Goal: Task Accomplishment & Management: Use online tool/utility

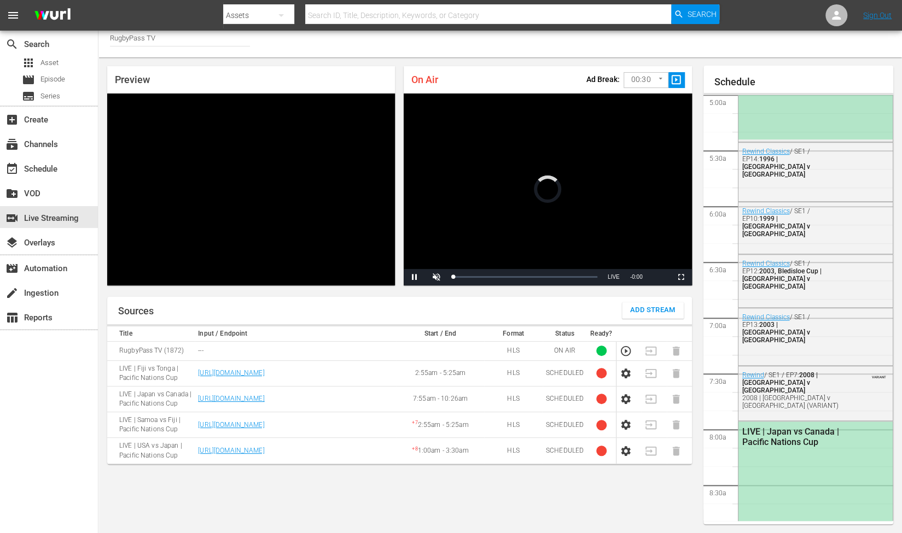
scroll to position [559, 0]
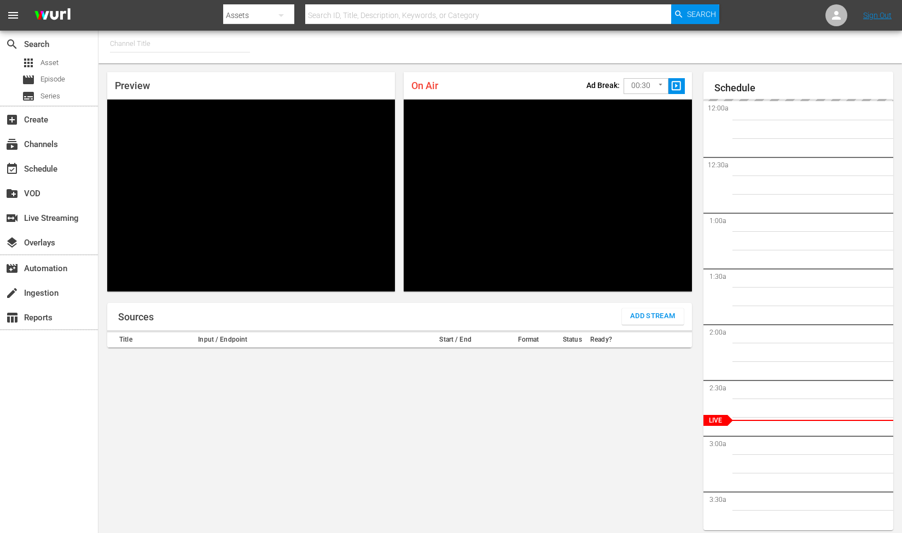
type input "RugbyPass TV (1872)"
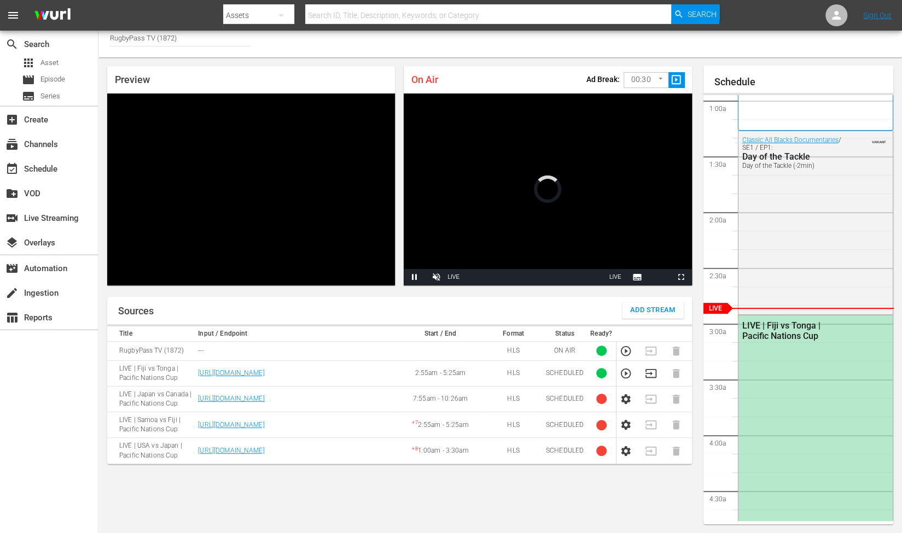
scroll to position [6, 0]
click at [624, 376] on icon "button" at bounding box center [626, 373] width 12 height 12
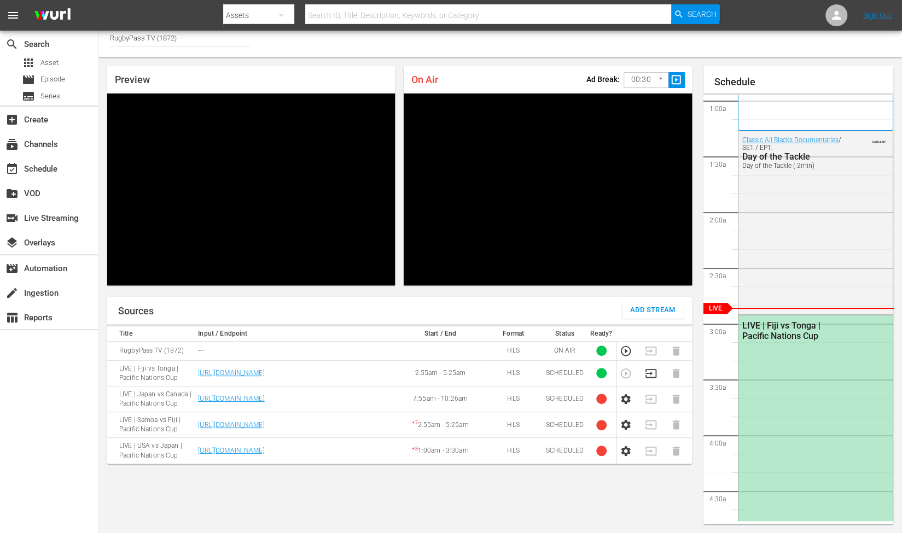
click at [647, 372] on icon "button" at bounding box center [650, 373] width 11 height 9
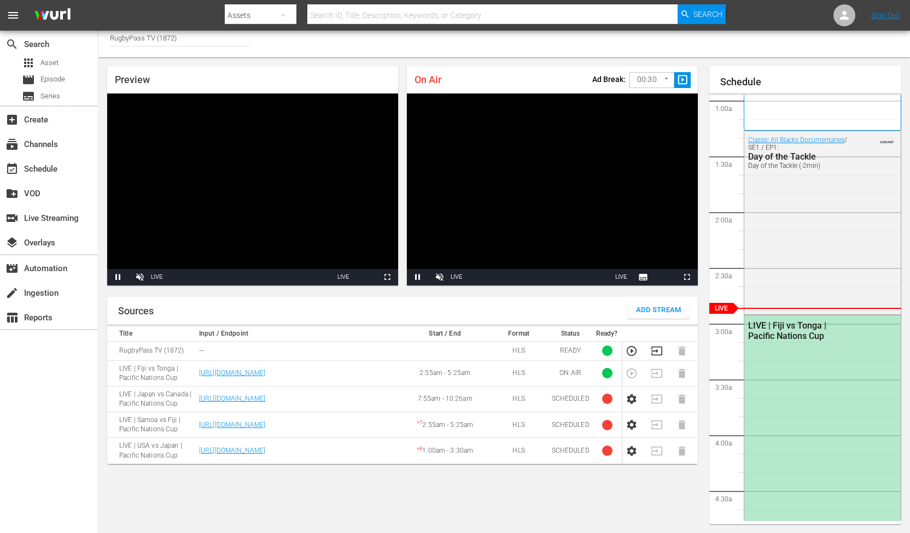
click at [655, 78] on body "menu Search By Assets Search ID, Title, Description, Keywords, or Category Sear…" at bounding box center [455, 260] width 910 height 533
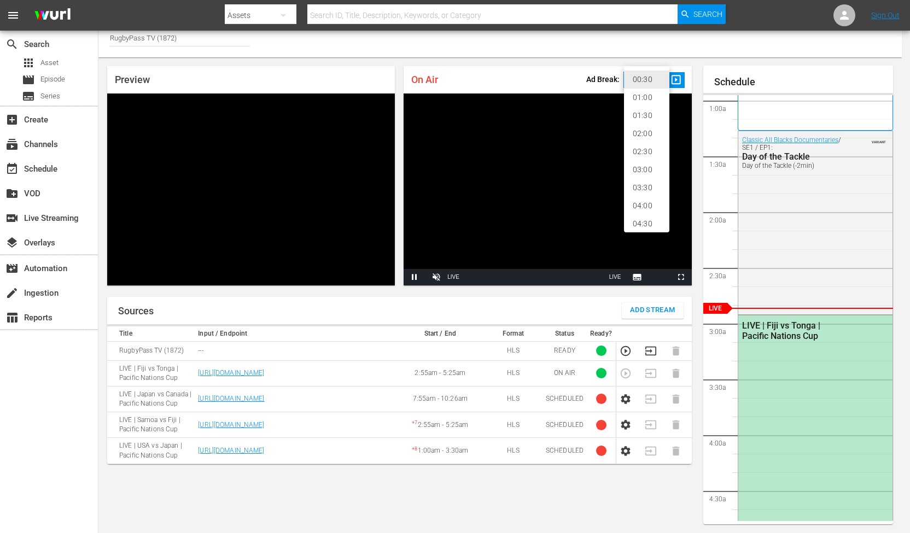
click at [649, 148] on li "02:30" at bounding box center [646, 152] width 45 height 18
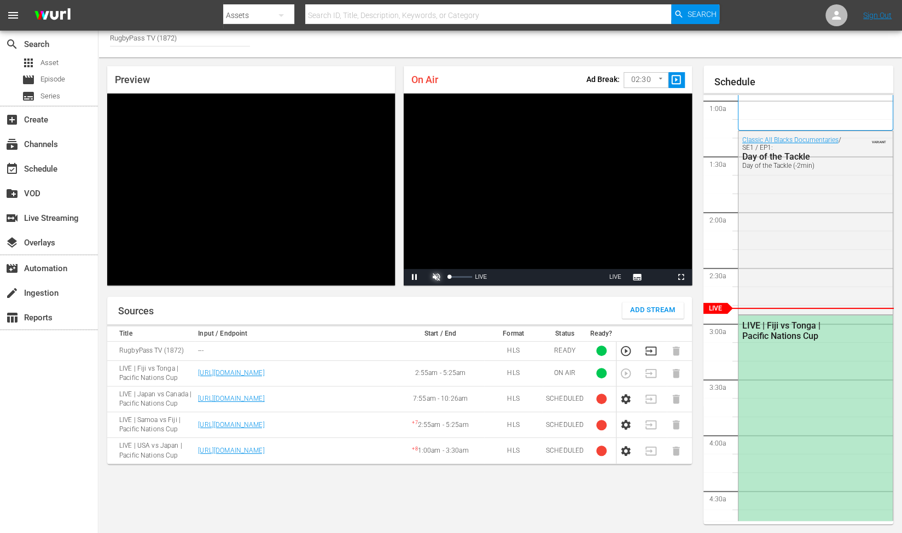
click at [436, 277] on span "Video Player" at bounding box center [436, 277] width 0 height 0
click at [677, 79] on span "slideshow_sharp" at bounding box center [676, 80] width 13 height 13
click at [436, 277] on span "Video Player" at bounding box center [436, 277] width 0 height 0
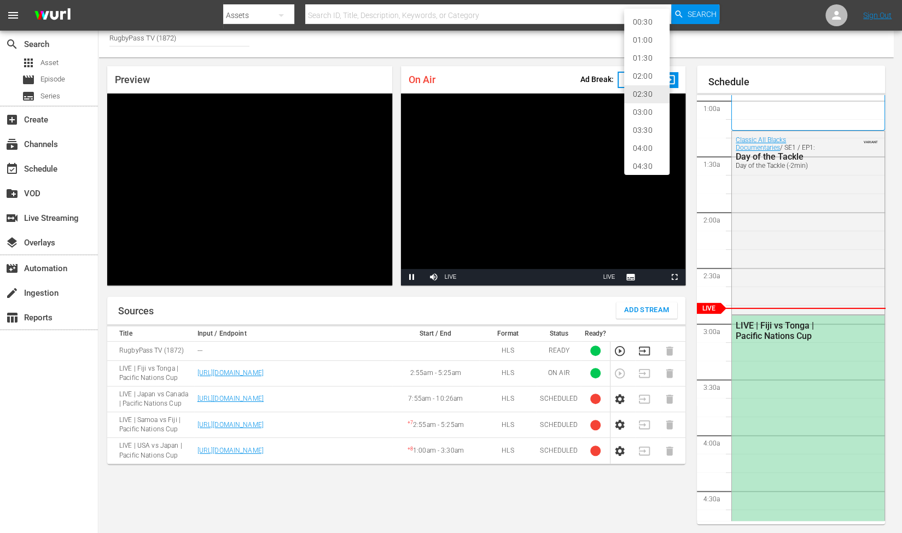
click at [641, 74] on body "menu Search By Assets Search ID, Title, Description, Keywords, or Category Sear…" at bounding box center [451, 260] width 902 height 533
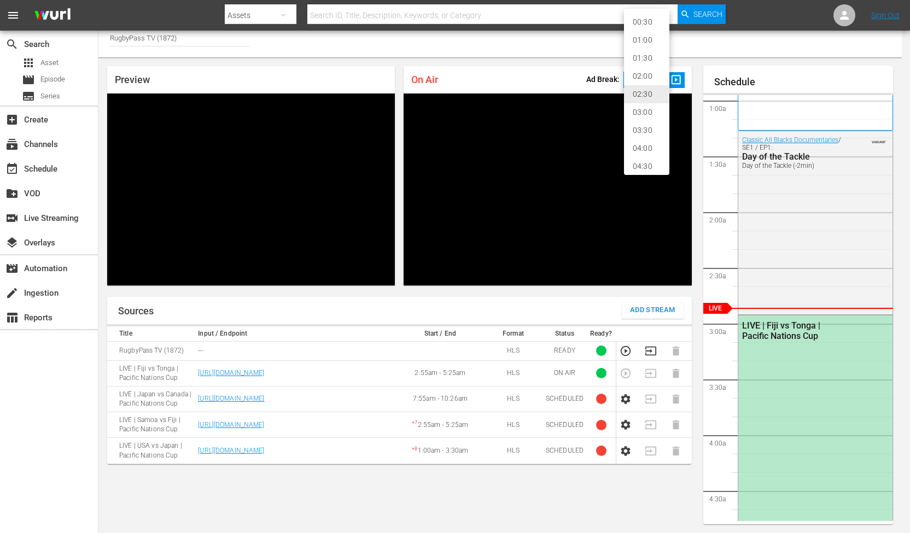
click at [564, 67] on div at bounding box center [455, 266] width 910 height 533
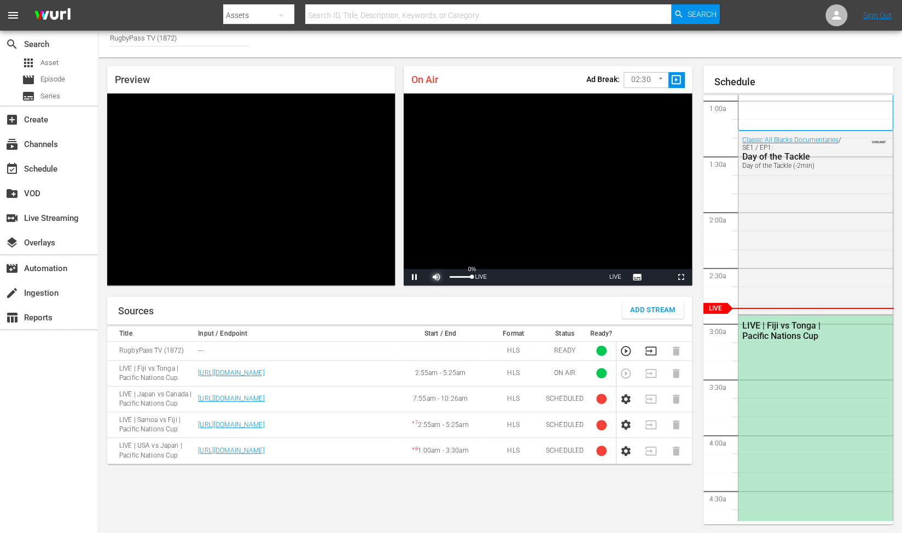
click at [436, 277] on span "Video Player" at bounding box center [436, 277] width 0 height 0
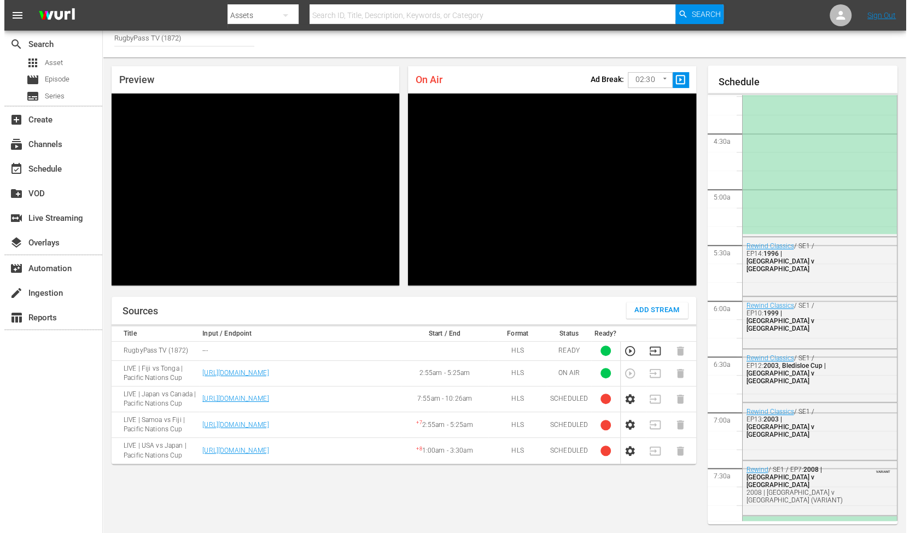
scroll to position [430, 0]
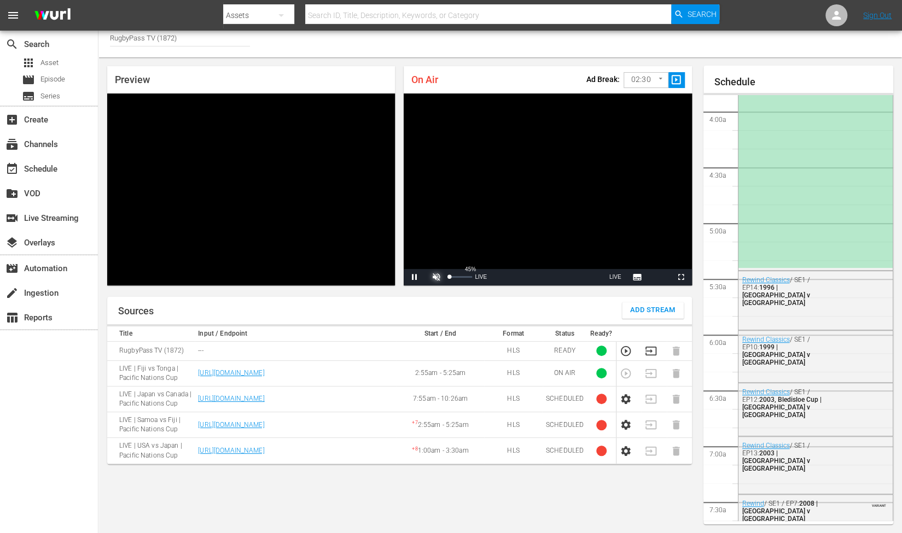
click at [436, 277] on span "Video Player" at bounding box center [436, 277] width 0 height 0
click at [650, 81] on body "menu Search By Assets Search ID, Title, Description, Keywords, or Category Sear…" at bounding box center [451, 260] width 902 height 533
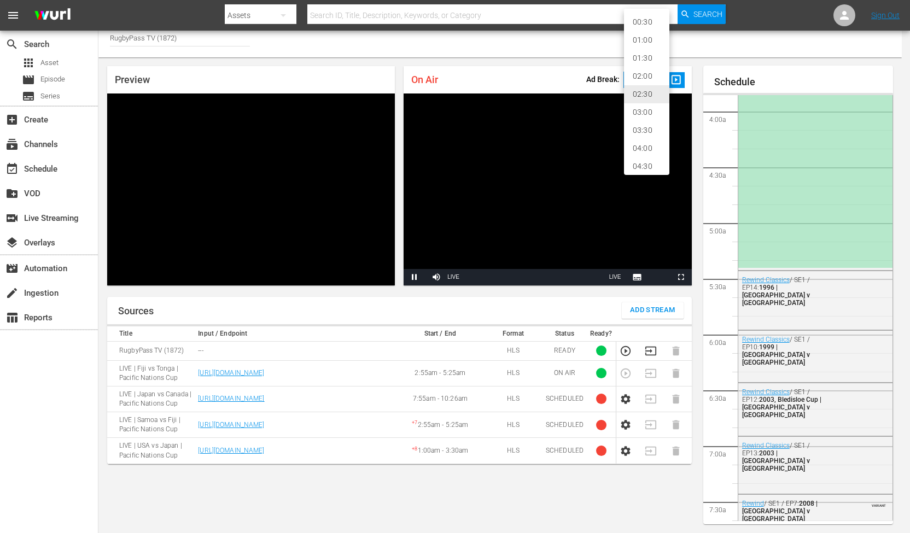
scroll to position [23, 0]
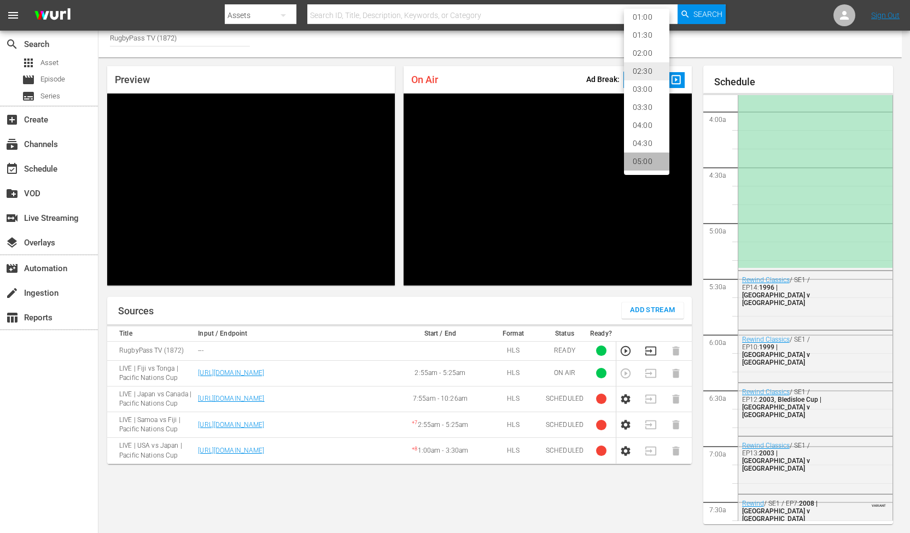
click at [638, 163] on li "05:00" at bounding box center [646, 162] width 45 height 18
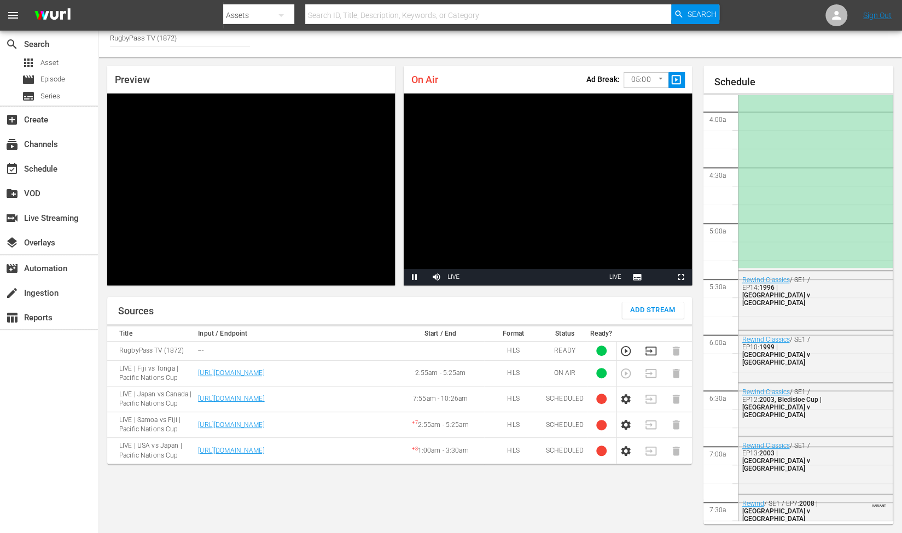
click at [522, 80] on div "On Air Ad Break: 05:00 300 ​ slideshow_sharp" at bounding box center [548, 79] width 288 height 27
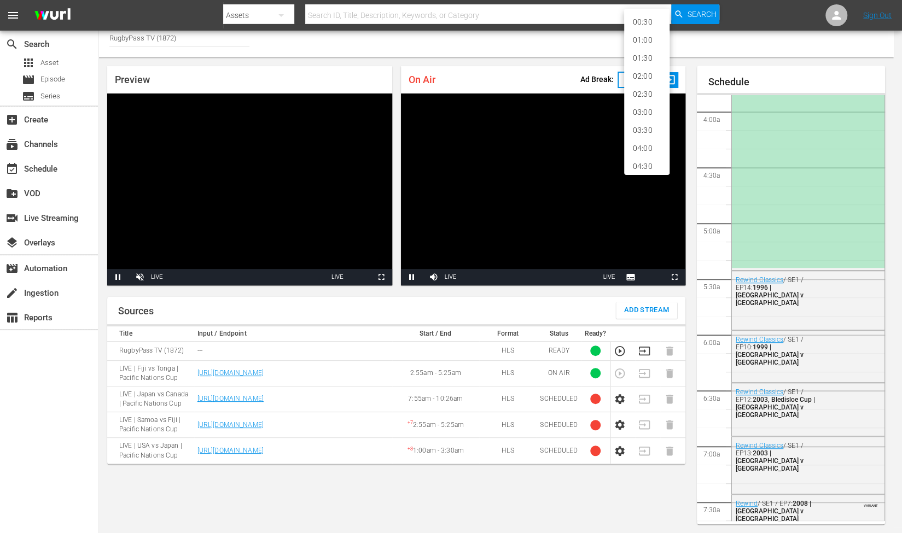
click at [644, 80] on body "menu Search By Assets Search ID, Title, Description, Keywords, or Category Sear…" at bounding box center [451, 260] width 902 height 533
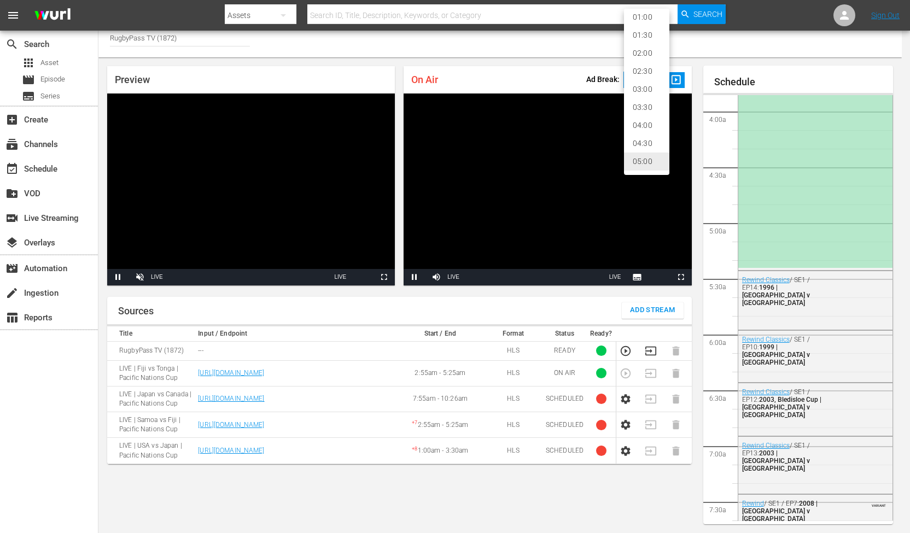
click at [651, 54] on li "02:00" at bounding box center [646, 53] width 45 height 18
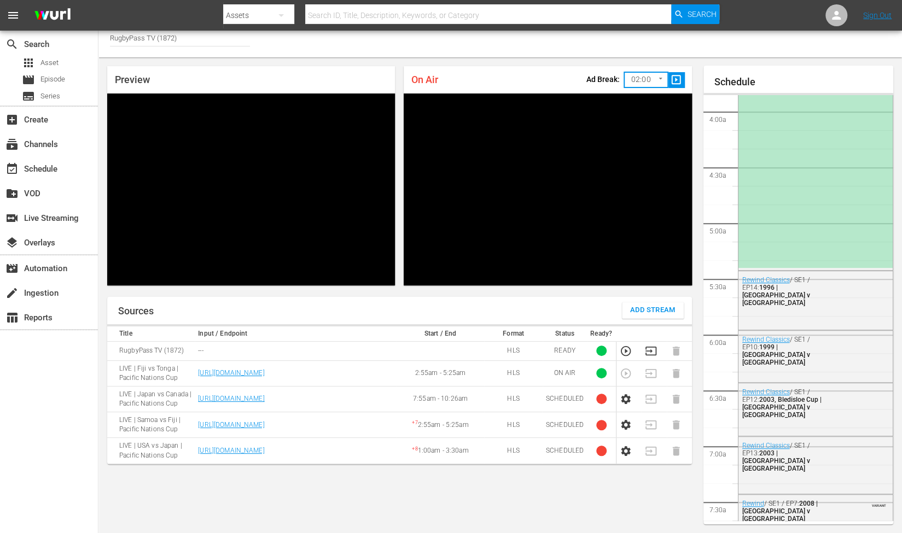
click at [530, 51] on div "Channel Title RugbyPass TV (1872)" at bounding box center [499, 41] width 803 height 33
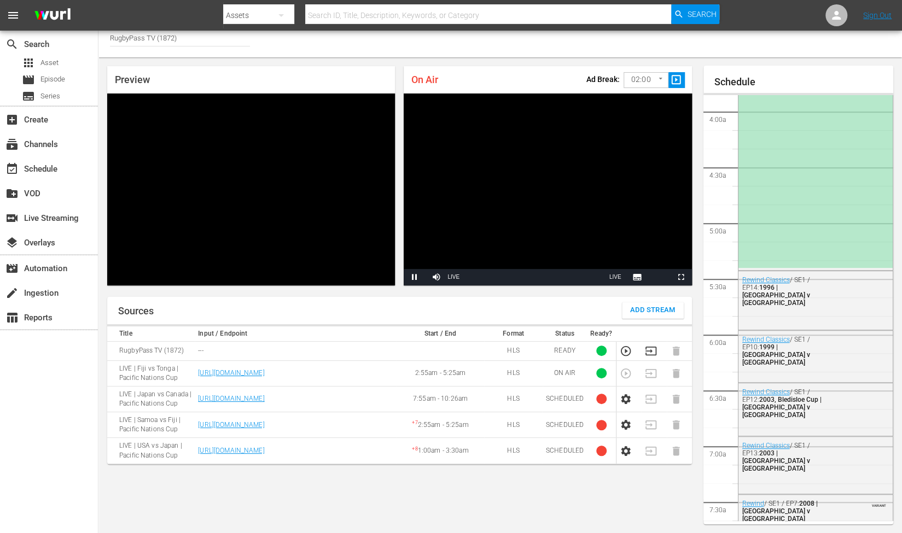
click at [644, 72] on body "menu Search By Assets Search ID, Title, Description, Keywords, or Category Sear…" at bounding box center [451, 260] width 902 height 533
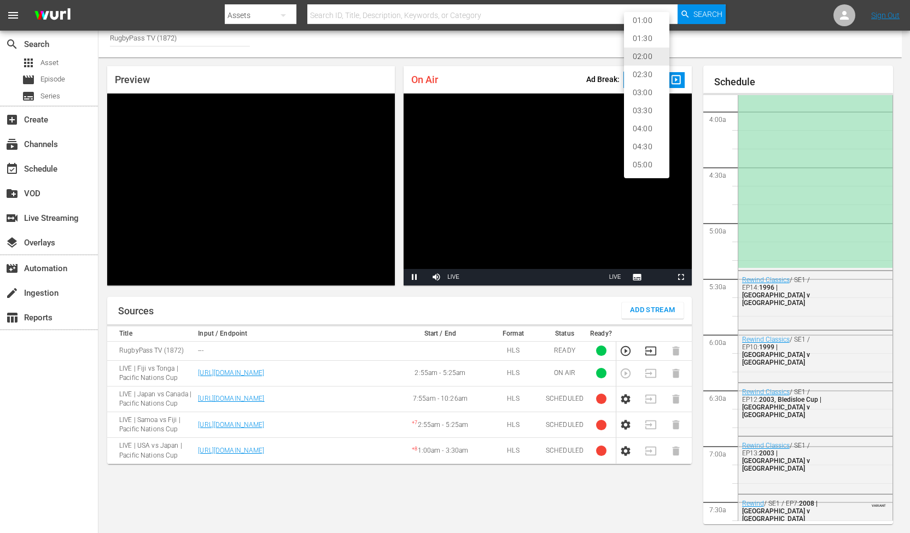
click at [636, 167] on li "05:00" at bounding box center [646, 165] width 45 height 18
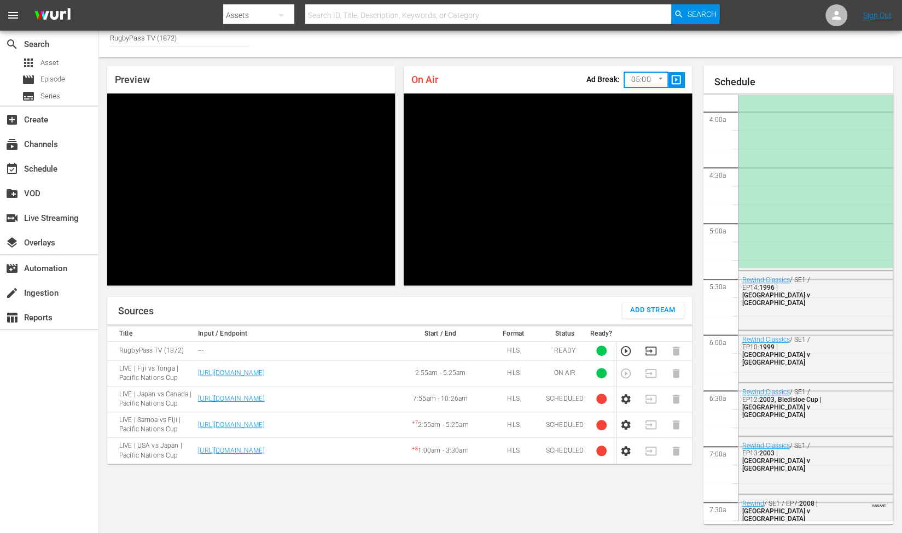
click at [676, 80] on span "slideshow_sharp" at bounding box center [676, 80] width 13 height 13
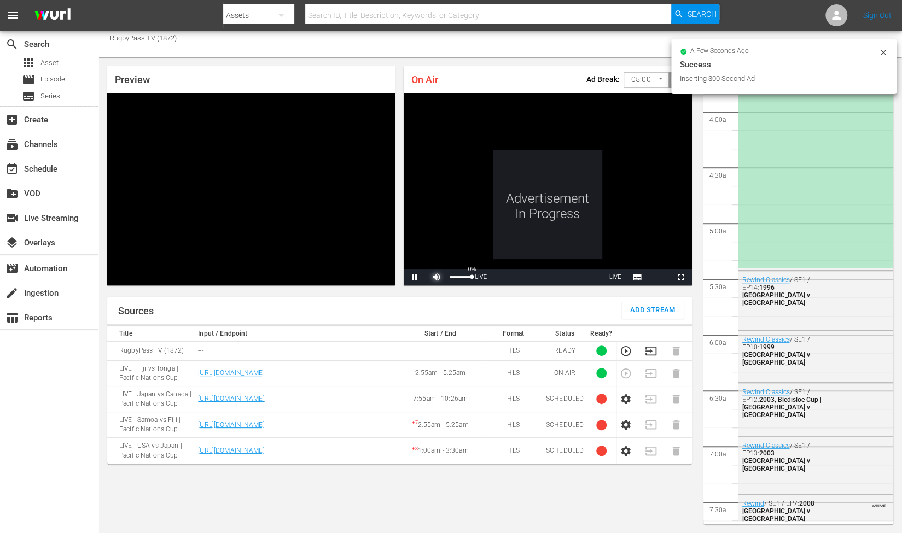
click at [436, 277] on span "Video Player" at bounding box center [436, 277] width 0 height 0
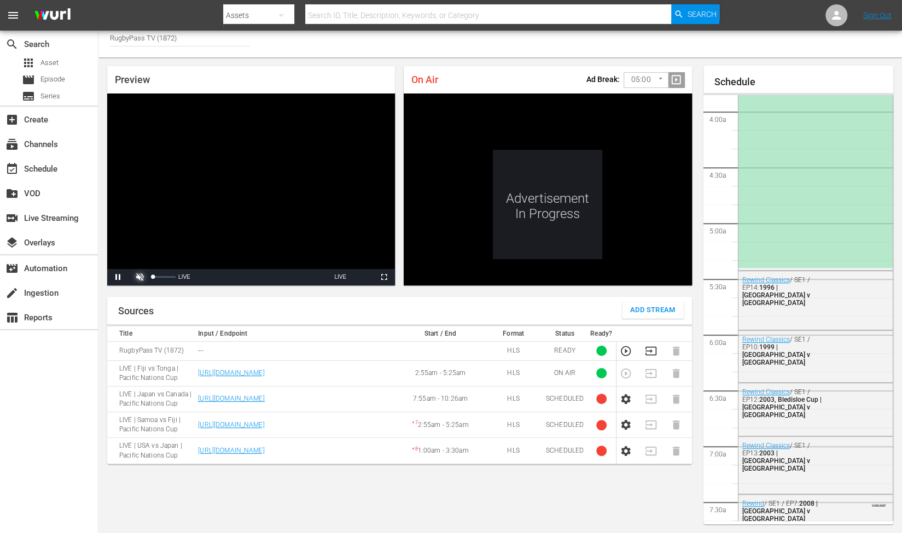
click at [140, 277] on span "Video Player" at bounding box center [140, 277] width 0 height 0
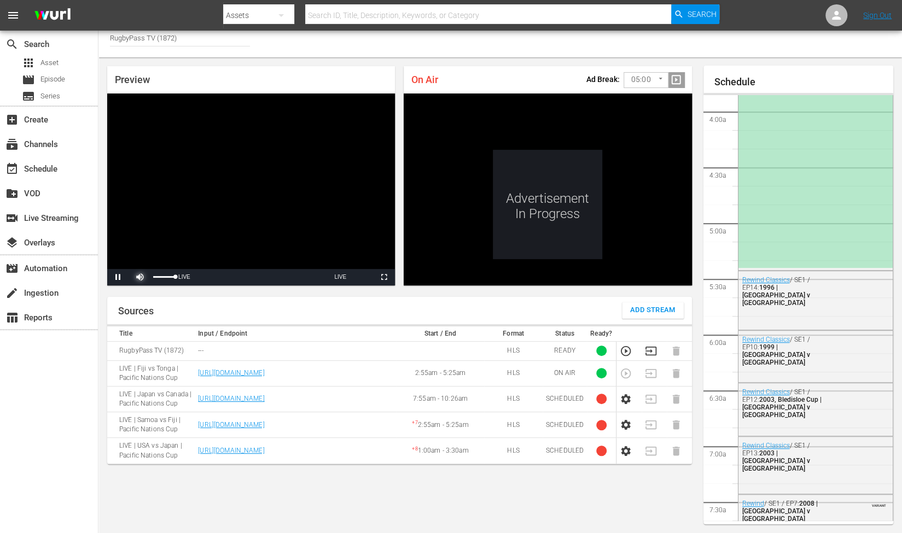
click at [140, 277] on span "Video Player" at bounding box center [140, 277] width 0 height 0
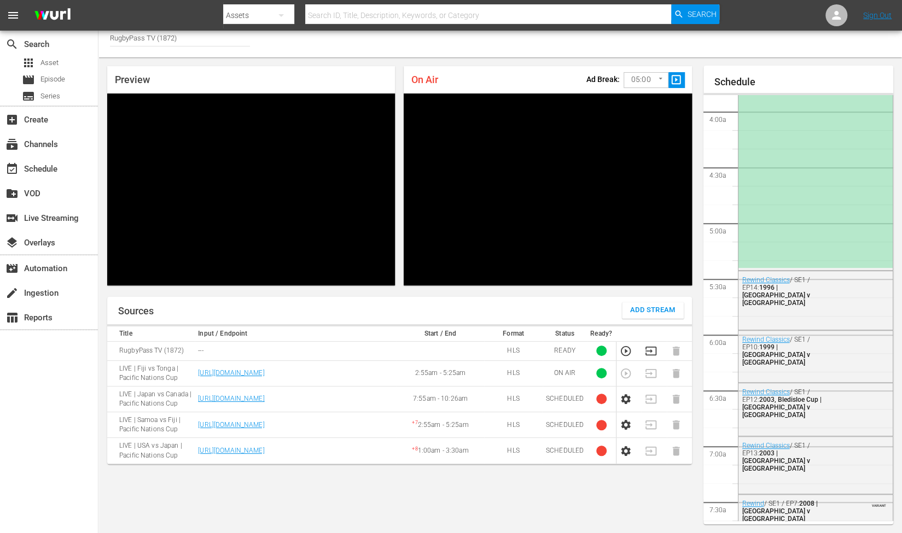
click at [677, 80] on span "slideshow_sharp" at bounding box center [676, 80] width 13 height 13
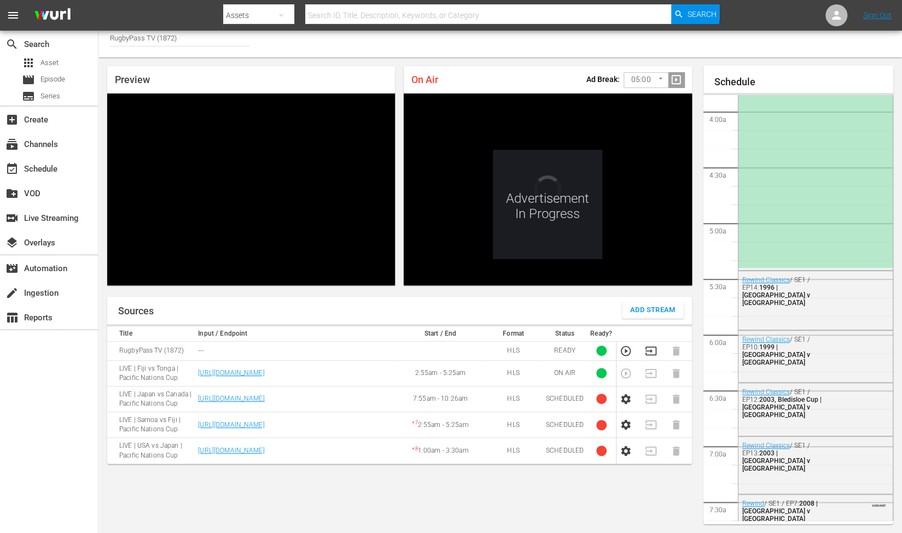
click at [647, 87] on body "menu Search By Assets Search ID, Title, Description, Keywords, or Category Sear…" at bounding box center [451, 260] width 902 height 533
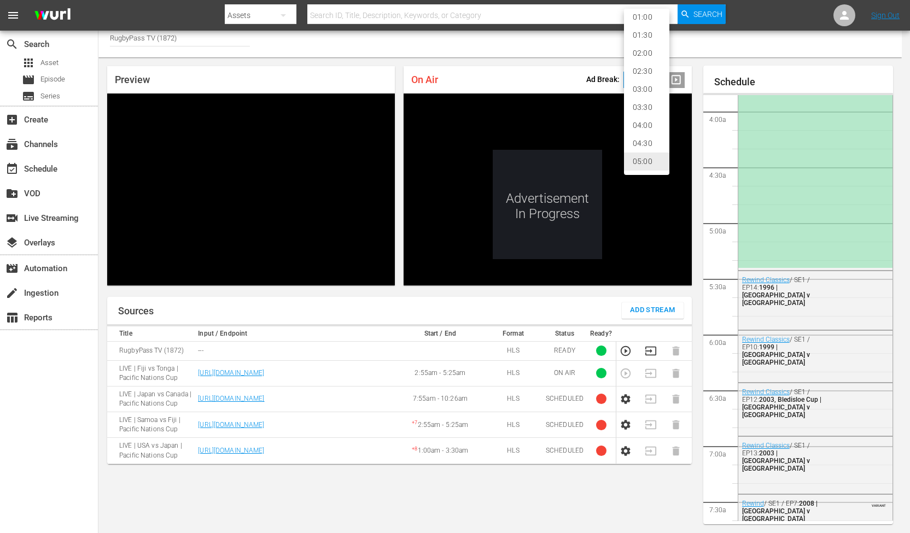
click at [649, 56] on li "02:00" at bounding box center [646, 53] width 45 height 18
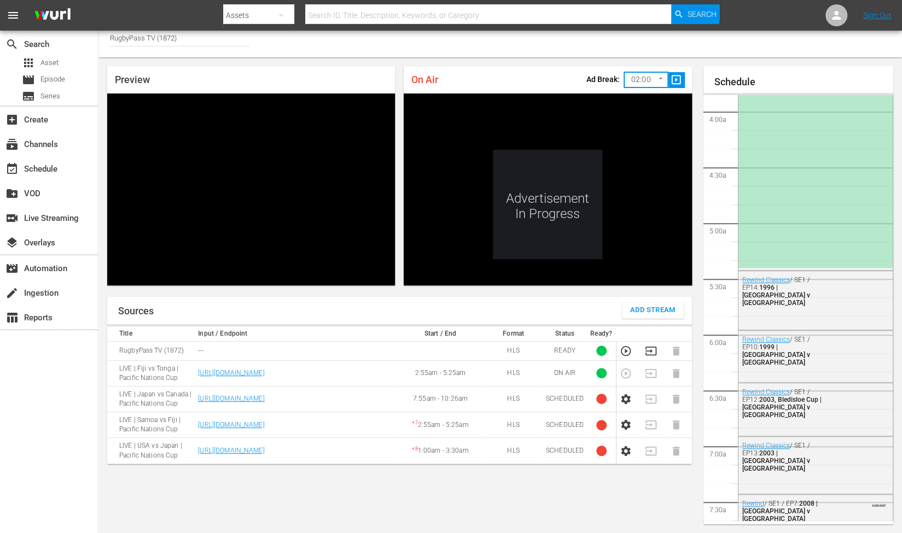
click at [636, 47] on div "Channel Title RugbyPass TV (1872)" at bounding box center [499, 41] width 803 height 33
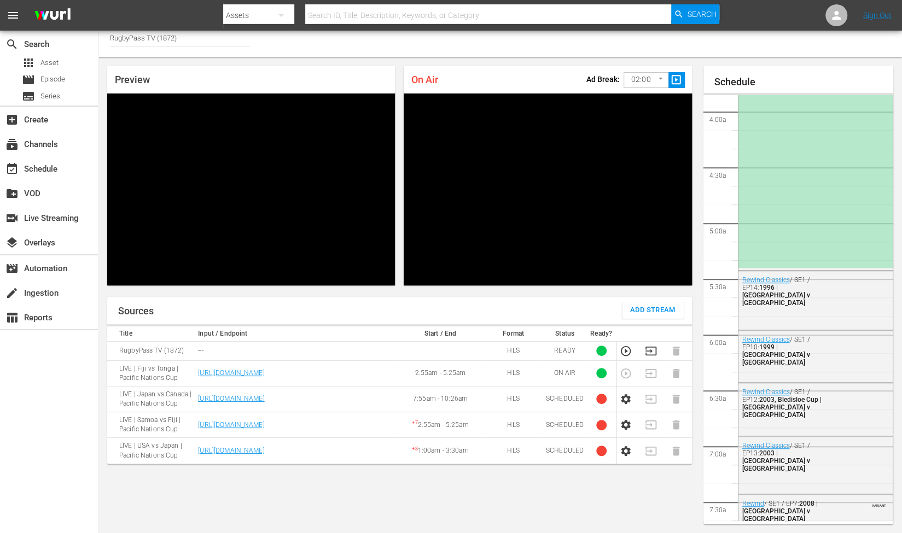
click at [679, 82] on span "slideshow_sharp" at bounding box center [676, 80] width 13 height 13
click at [696, 49] on div "Channel Title RugbyPass TV (1872)" at bounding box center [499, 41] width 803 height 33
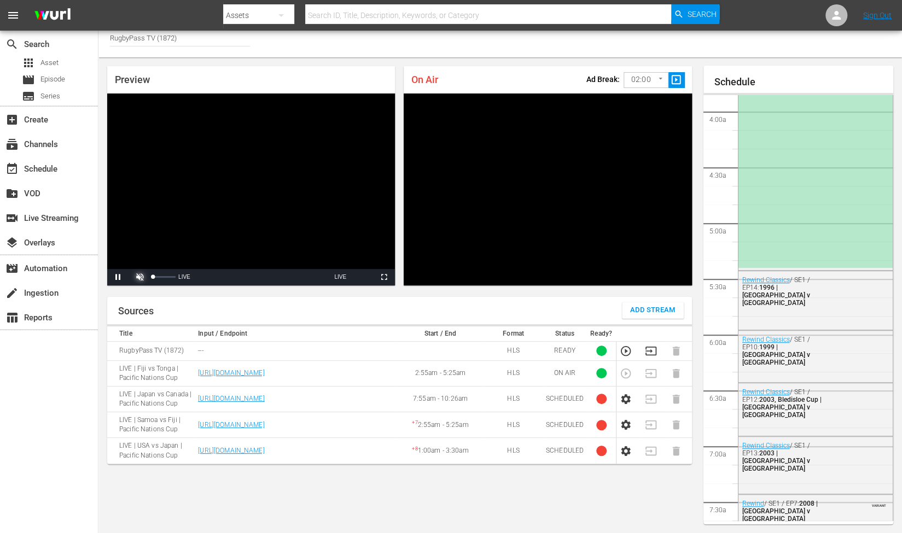
click at [140, 277] on span "Video Player" at bounding box center [140, 277] width 0 height 0
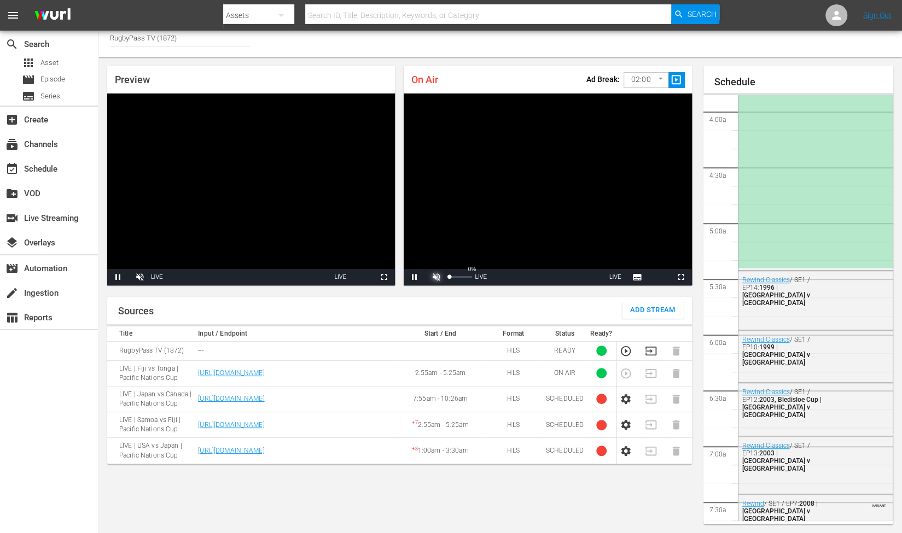
click at [436, 277] on span "Video Player" at bounding box center [436, 277] width 0 height 0
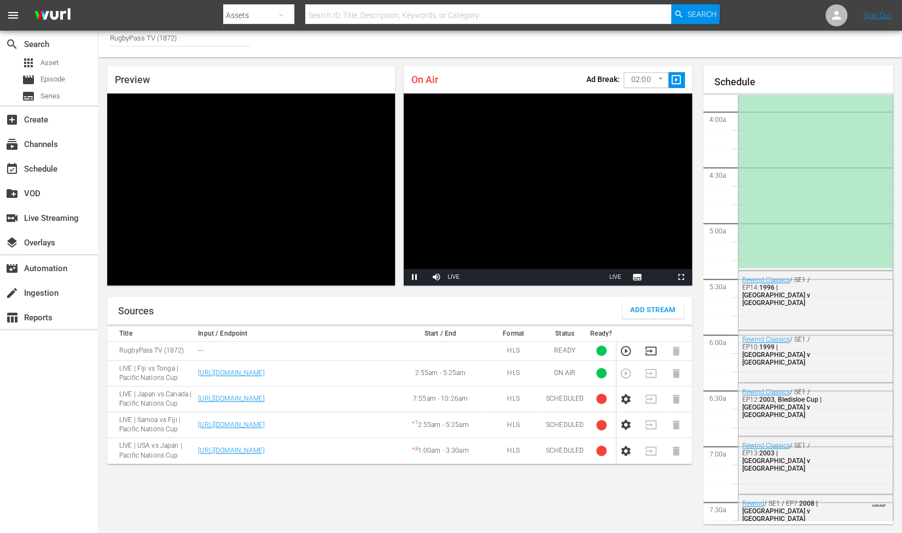
click at [569, 69] on div "On Air Ad Break: 02:00 120 ​ slideshow_sharp" at bounding box center [548, 79] width 288 height 27
click at [640, 78] on body "menu Search By Assets Search ID, Title, Description, Keywords, or Category Sear…" at bounding box center [451, 260] width 902 height 533
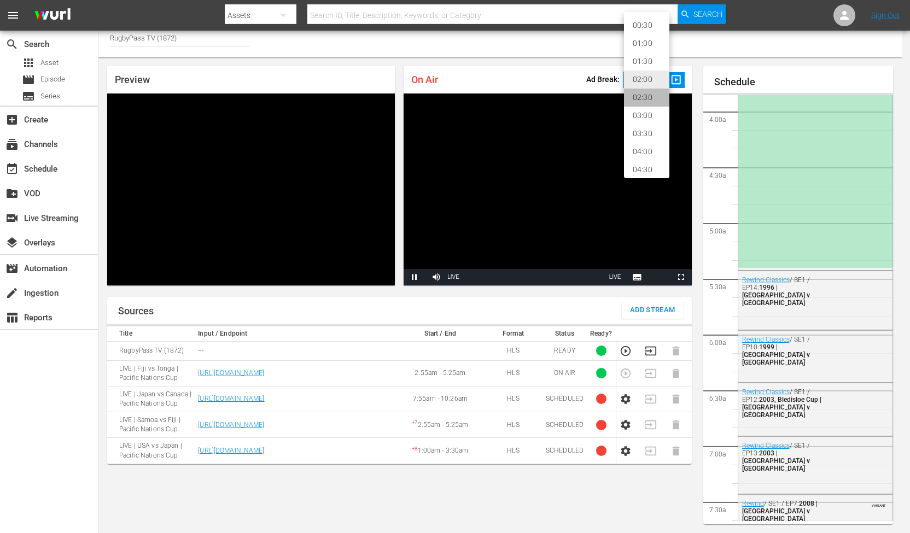
click at [647, 95] on li "02:30" at bounding box center [646, 98] width 45 height 18
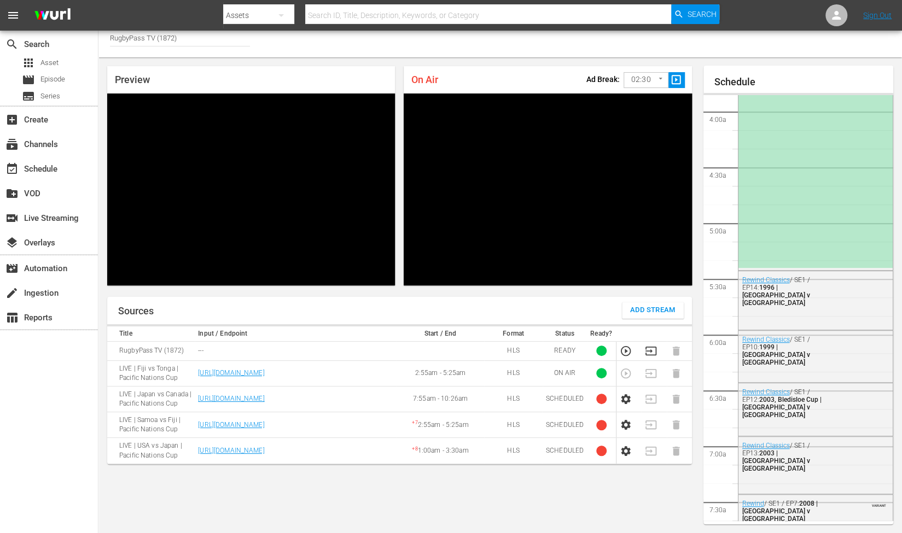
click at [545, 57] on div "Preview Video Player is loading. Pause Unmute 0% Current Time 2:10:20 / Duratio…" at bounding box center [399, 175] width 602 height 237
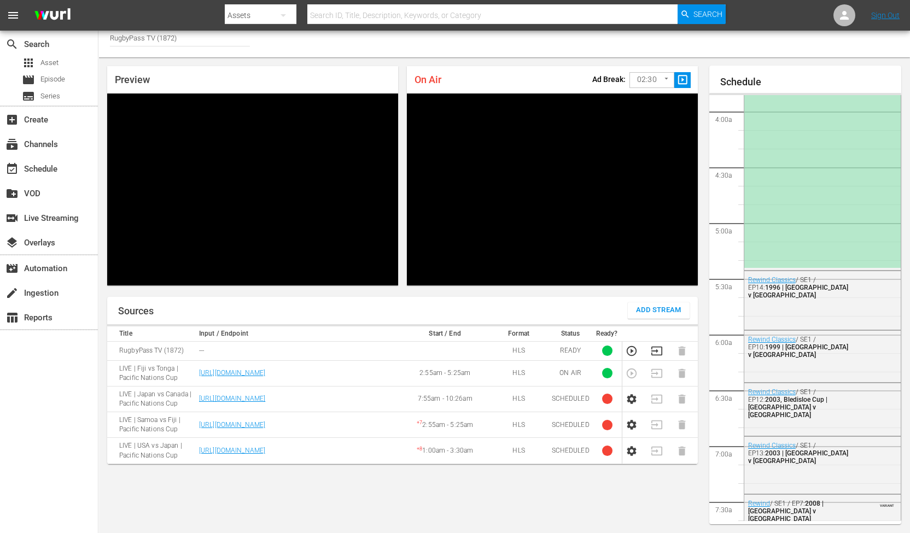
click at [644, 73] on body "menu Search By Assets Search ID, Title, Description, Keywords, or Category Sear…" at bounding box center [455, 260] width 910 height 533
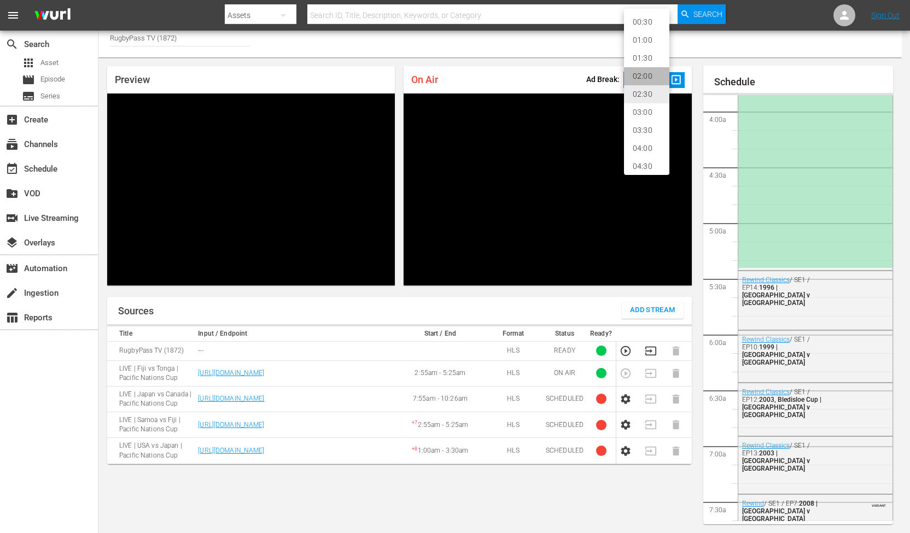
click at [647, 79] on li "02:00" at bounding box center [646, 76] width 45 height 18
type input "120"
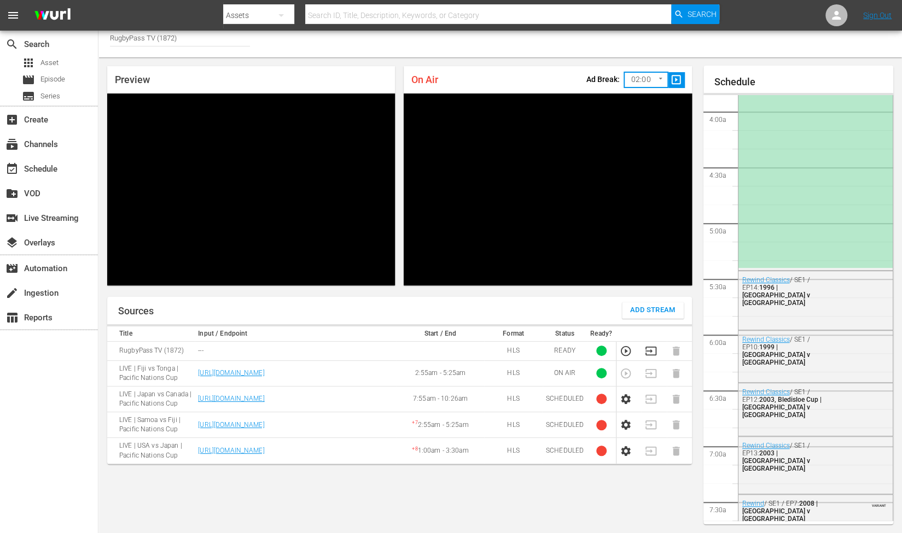
click at [677, 80] on span "slideshow_sharp" at bounding box center [676, 80] width 13 height 13
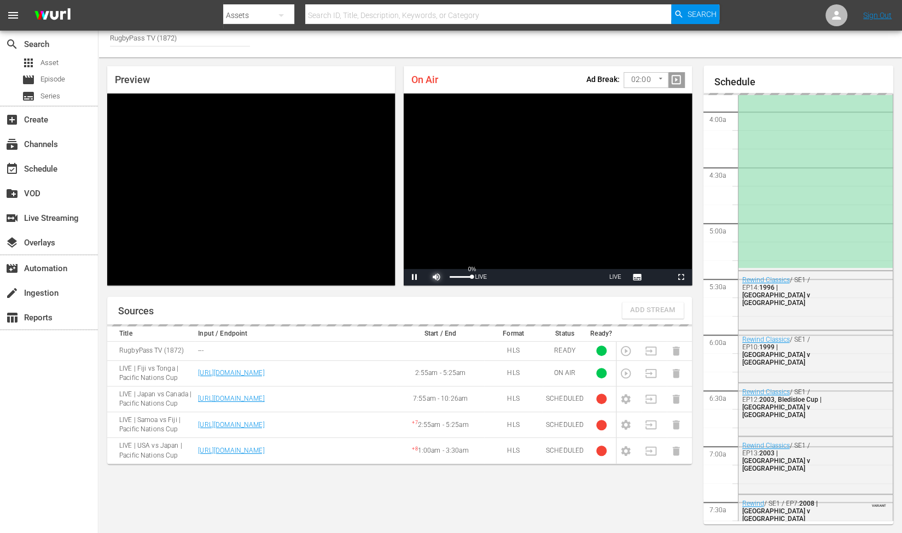
click at [436, 277] on span "Video Player" at bounding box center [436, 277] width 0 height 0
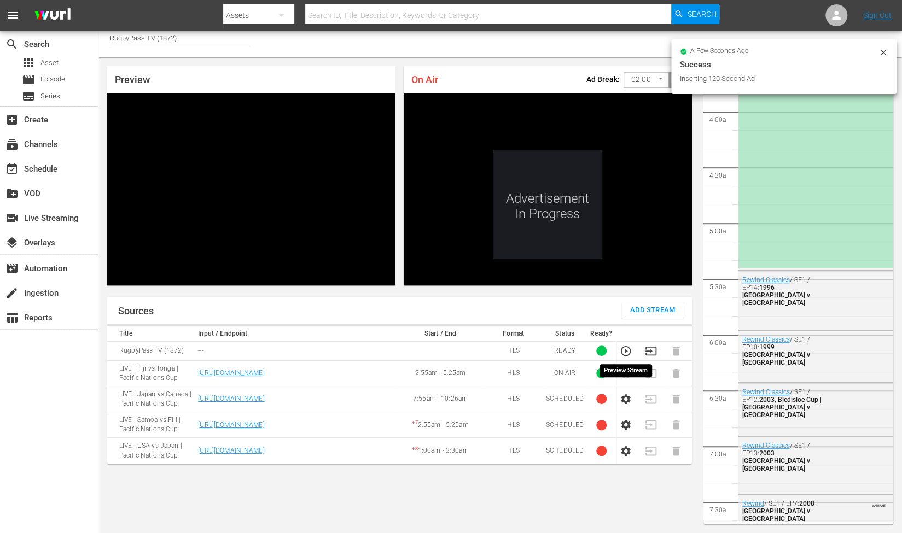
click at [624, 352] on icon "button" at bounding box center [626, 351] width 10 height 10
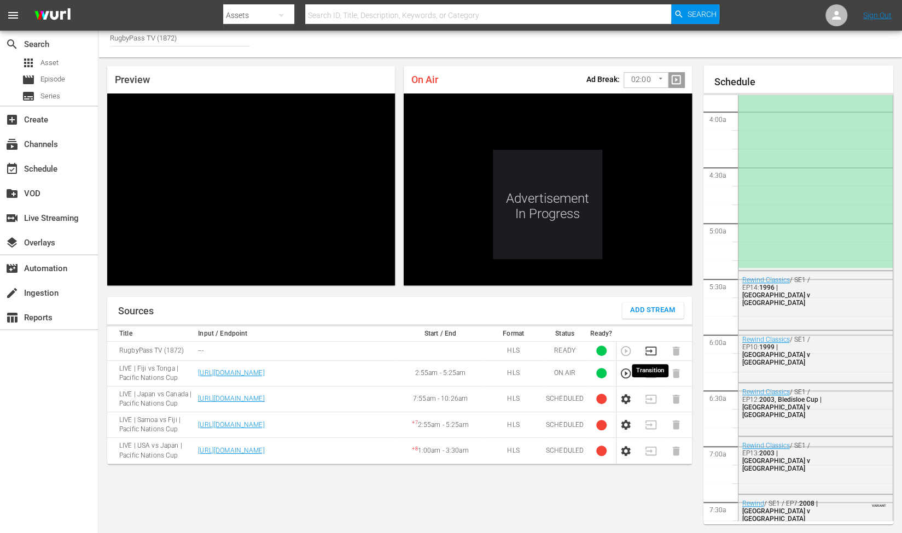
click at [650, 352] on icon "button" at bounding box center [651, 351] width 12 height 12
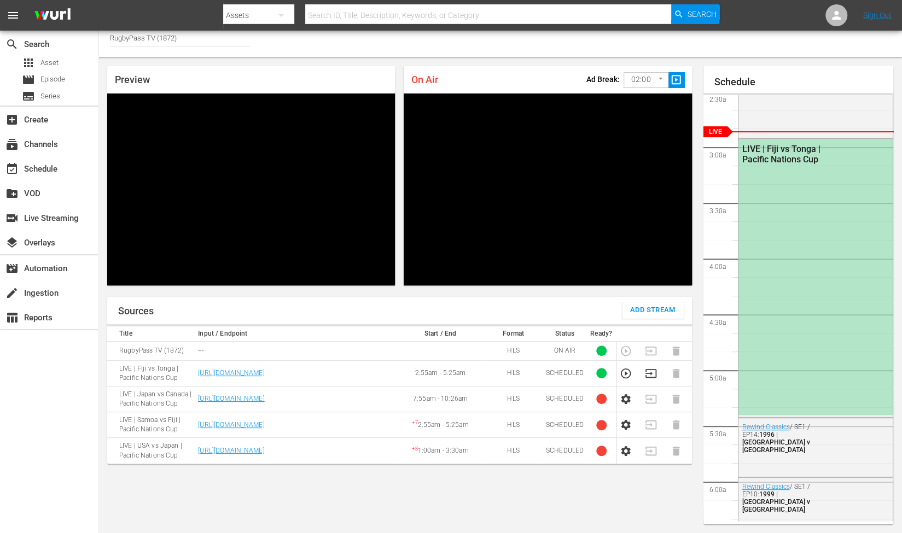
scroll to position [378, 0]
